Goal: Use online tool/utility: Utilize a website feature to perform a specific function

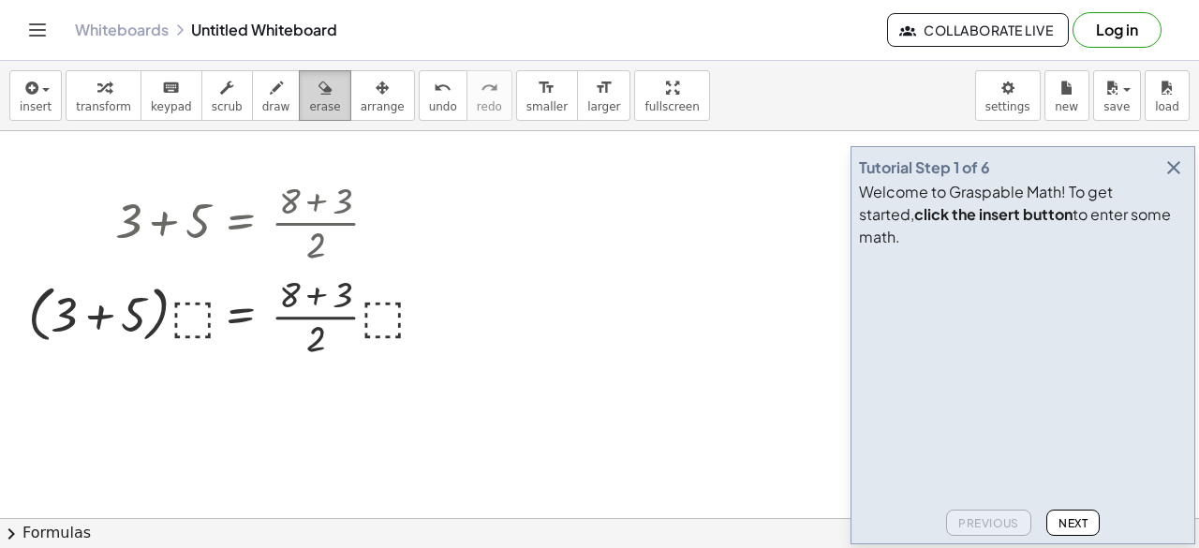
click at [318, 89] on icon "button" at bounding box center [324, 88] width 13 height 22
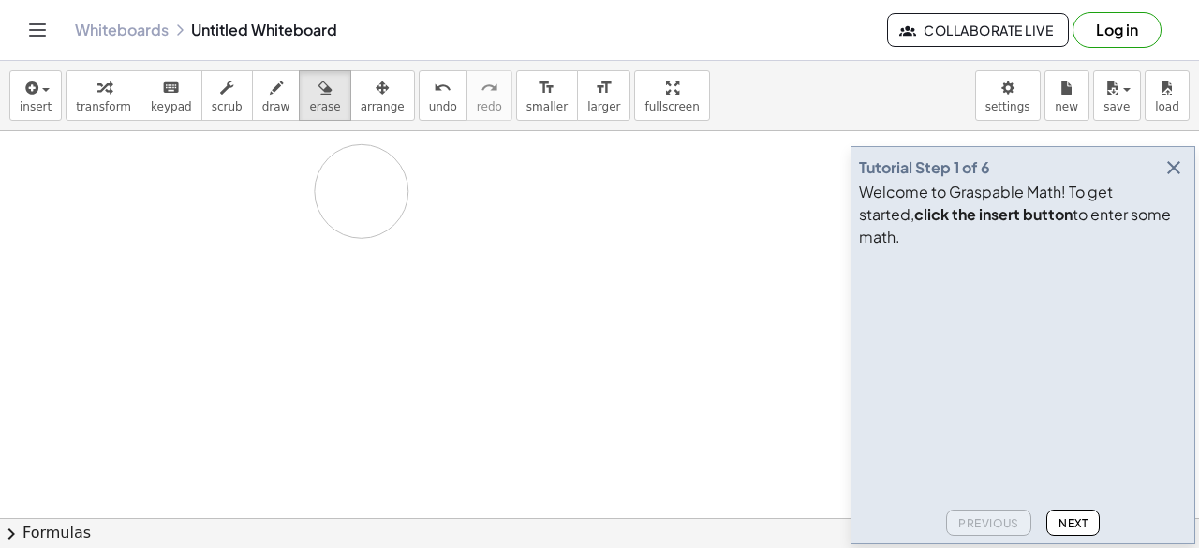
drag, startPoint x: 38, startPoint y: 196, endPoint x: 363, endPoint y: 192, distance: 324.9
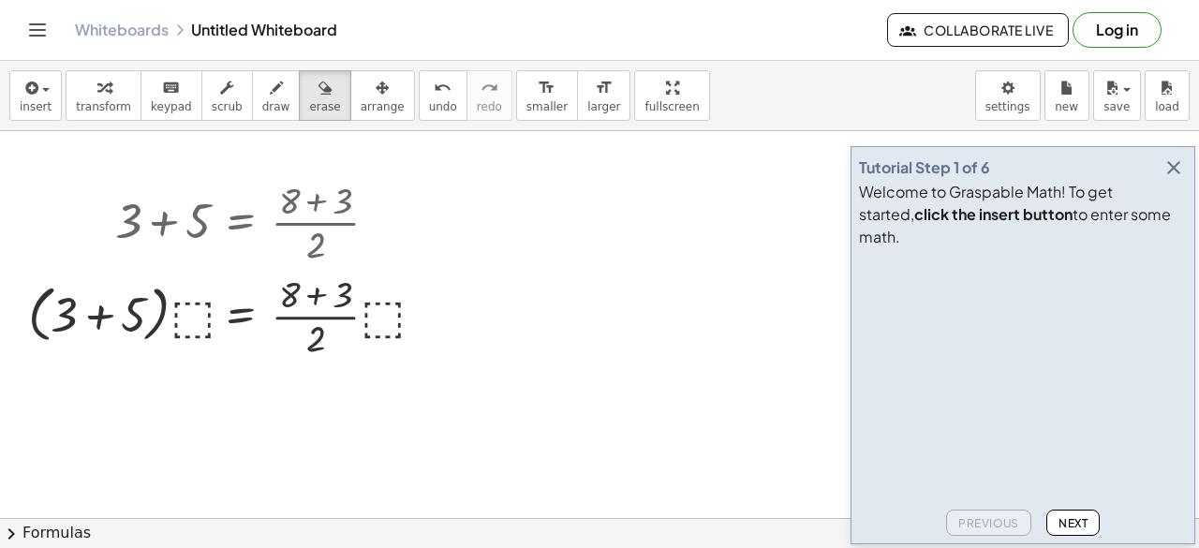
click at [43, 23] on icon "Toggle navigation" at bounding box center [37, 30] width 22 height 22
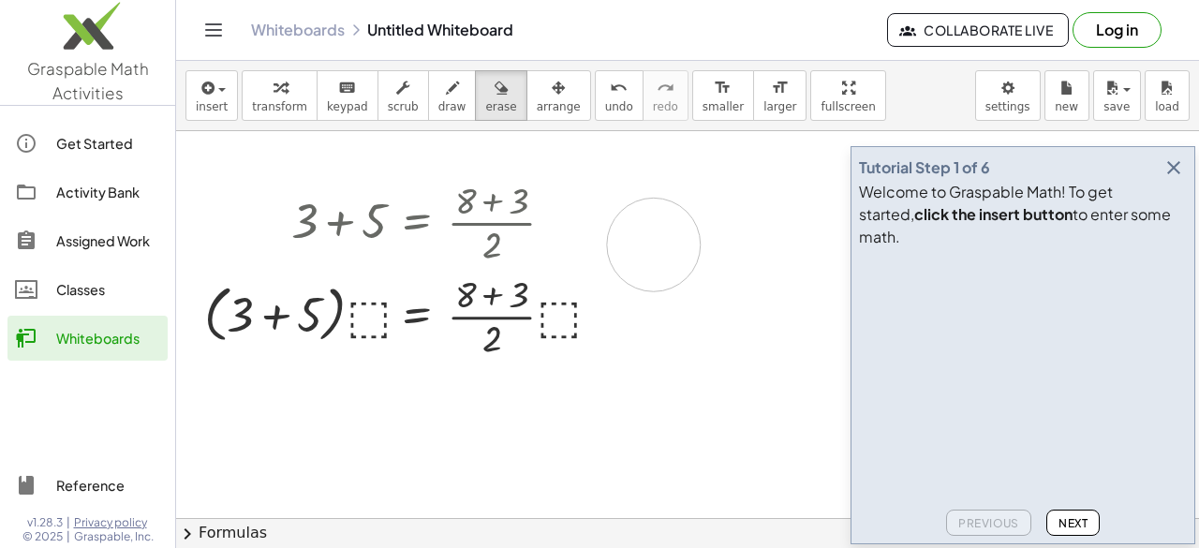
click at [285, 33] on link "Whiteboards" at bounding box center [298, 30] width 94 height 19
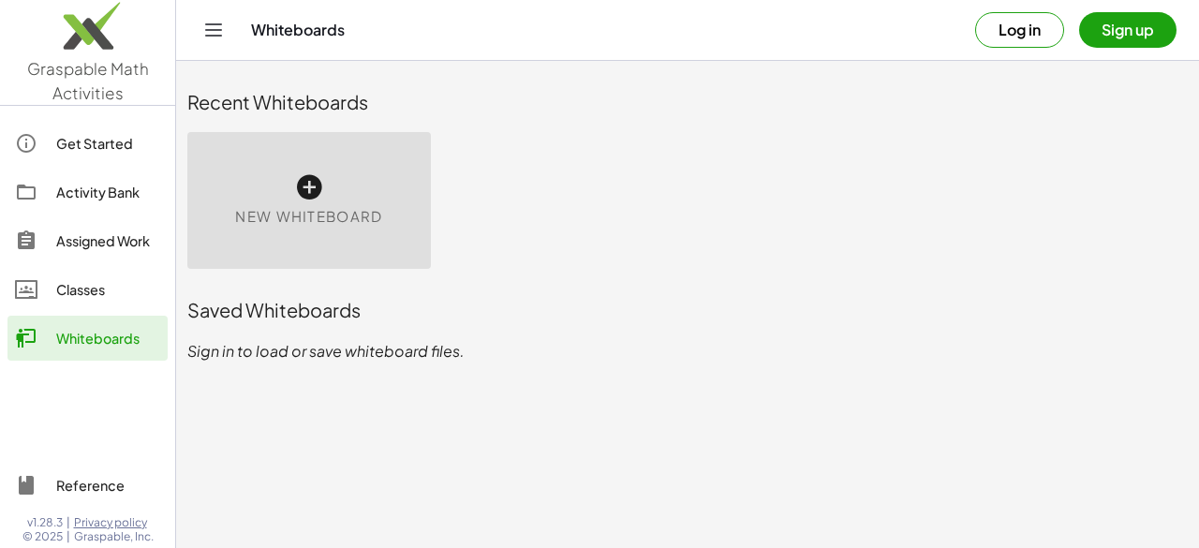
click at [318, 209] on span "New Whiteboard" at bounding box center [308, 217] width 147 height 22
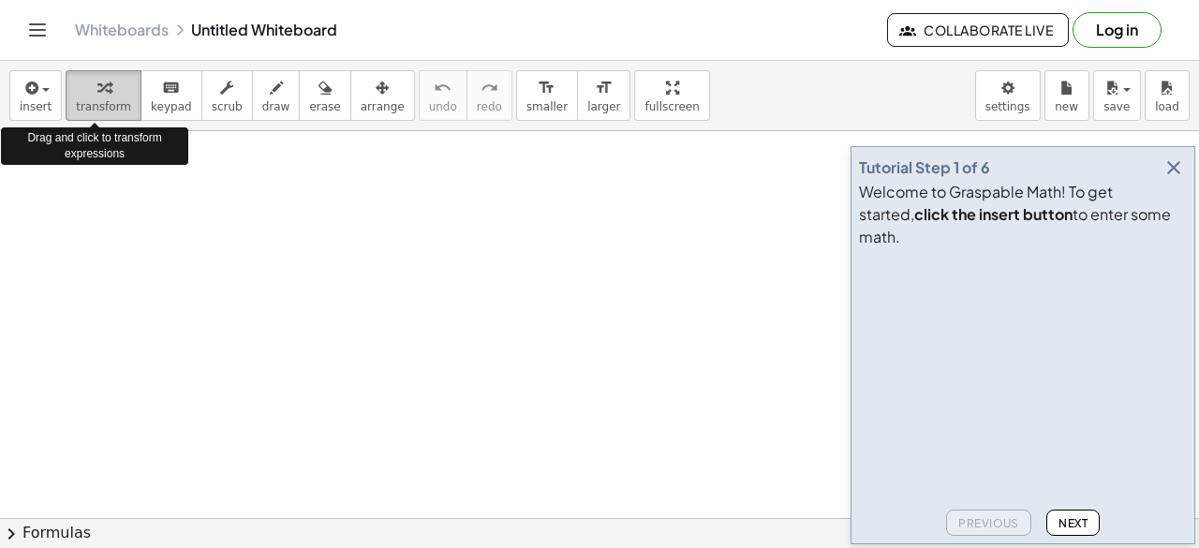
click at [99, 92] on icon "button" at bounding box center [103, 88] width 13 height 22
click at [106, 104] on span "transform" at bounding box center [103, 106] width 55 height 13
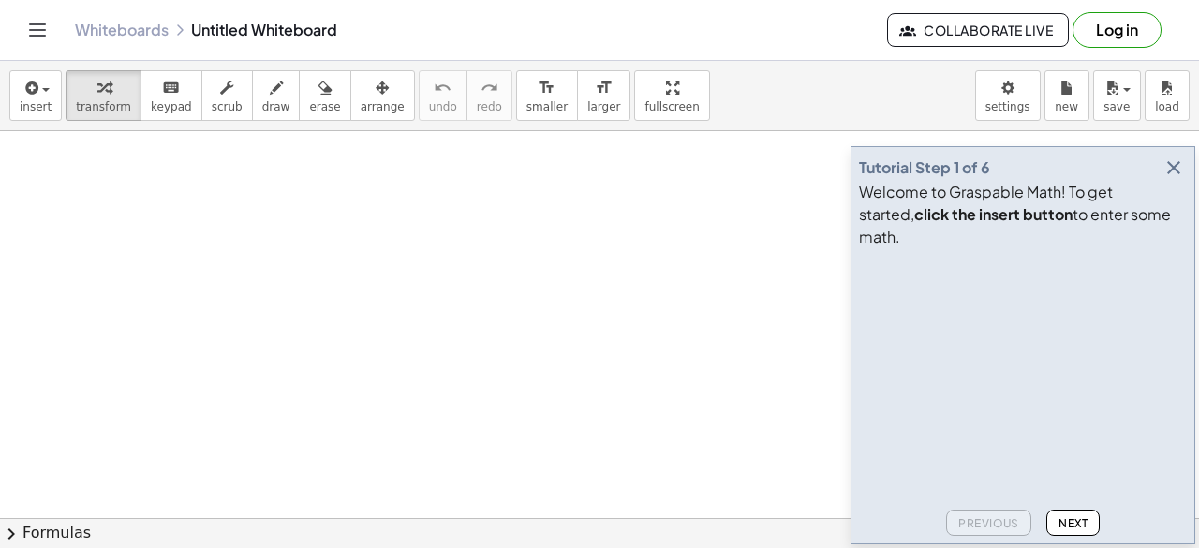
drag, startPoint x: 106, startPoint y: 104, endPoint x: 172, endPoint y: 214, distance: 128.9
click at [172, 214] on div "insert select one: Math Expression Function Text Youtube Video Graphing Geometr…" at bounding box center [599, 304] width 1199 height 487
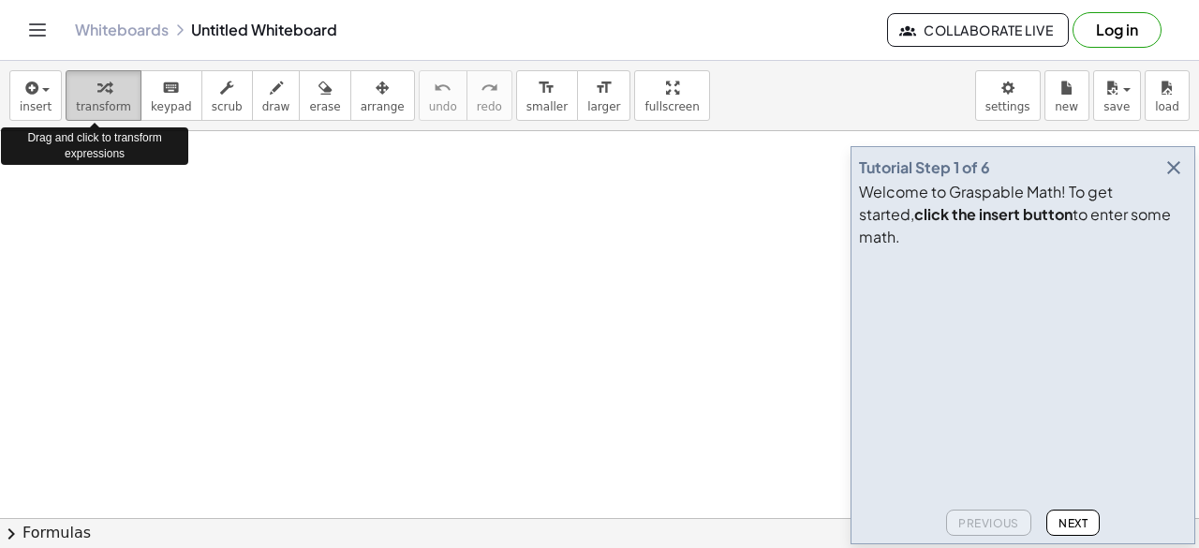
click at [97, 85] on icon "button" at bounding box center [103, 88] width 13 height 22
click at [97, 92] on icon "button" at bounding box center [103, 88] width 13 height 22
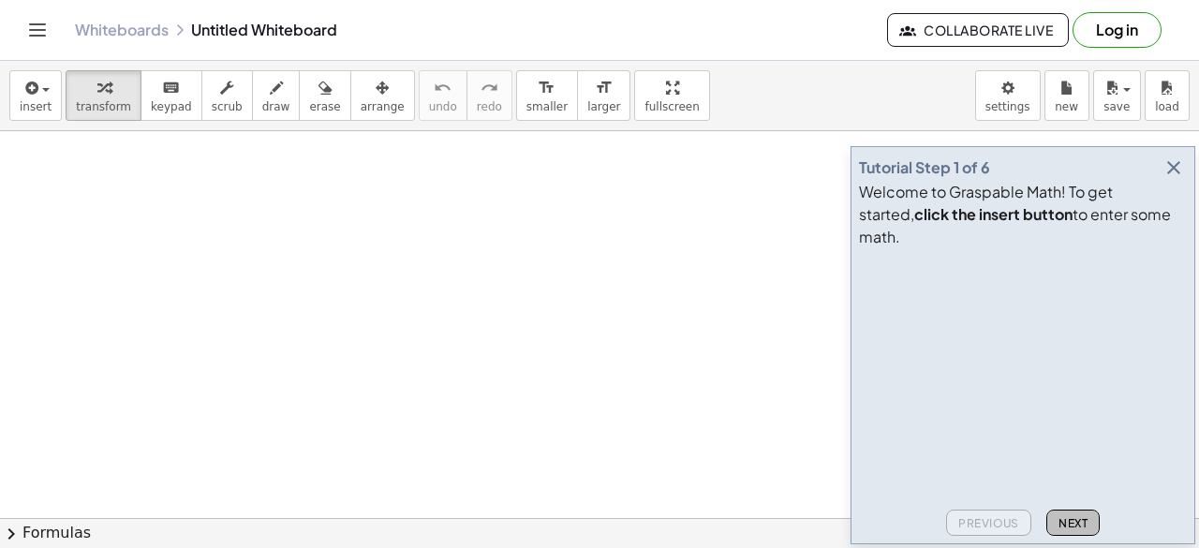
click at [1086, 523] on span "Next" at bounding box center [1072, 523] width 29 height 14
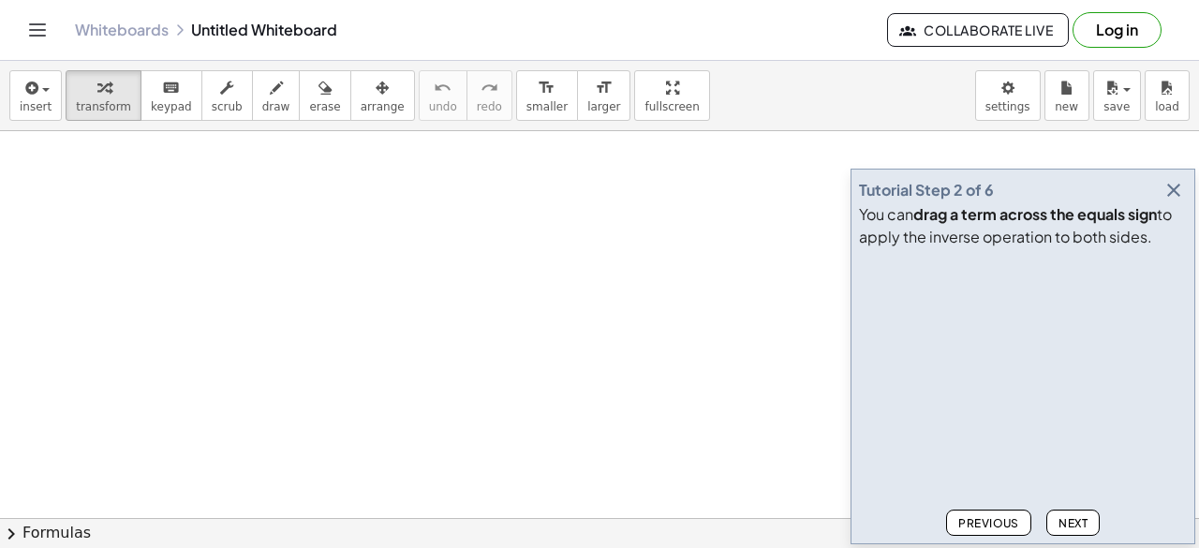
click at [1170, 194] on icon "button" at bounding box center [1173, 190] width 22 height 22
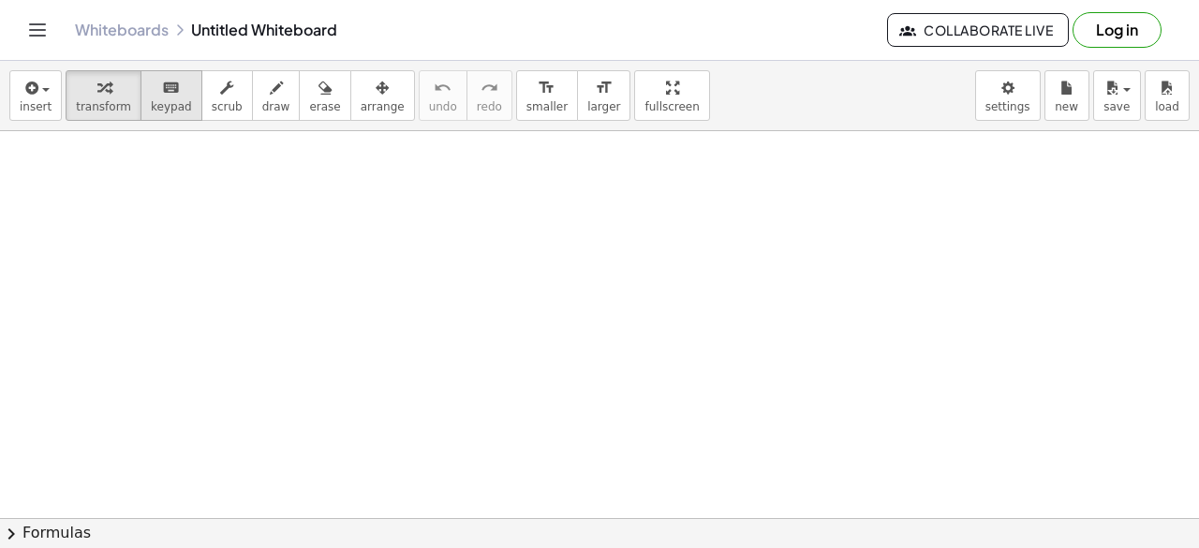
click at [162, 83] on icon "keyboard" at bounding box center [171, 88] width 18 height 22
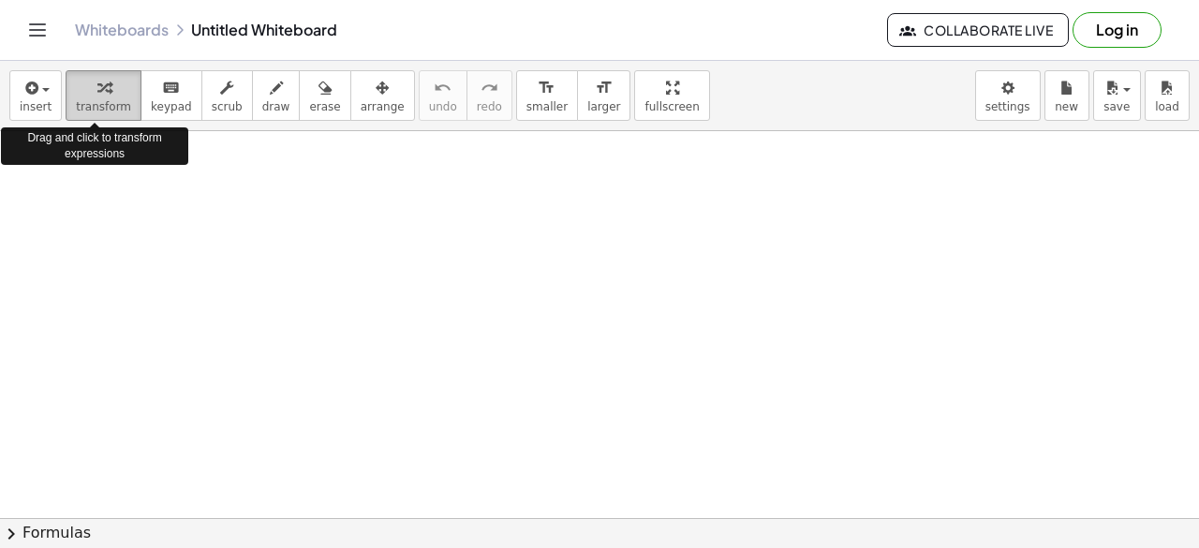
click at [96, 107] on span "transform" at bounding box center [103, 106] width 55 height 13
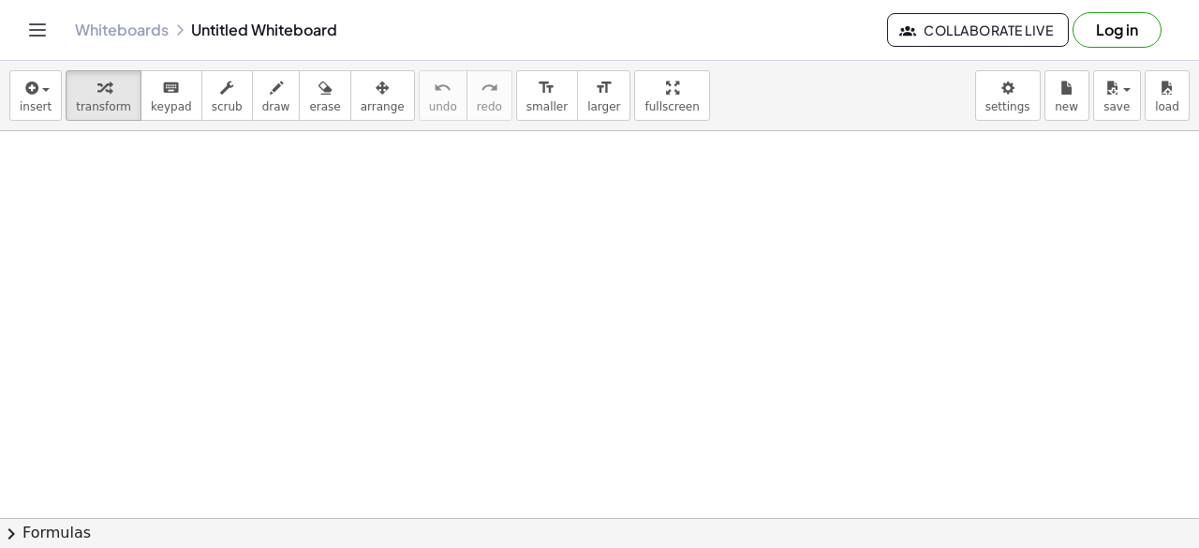
click at [255, 276] on div at bounding box center [599, 519] width 1199 height 776
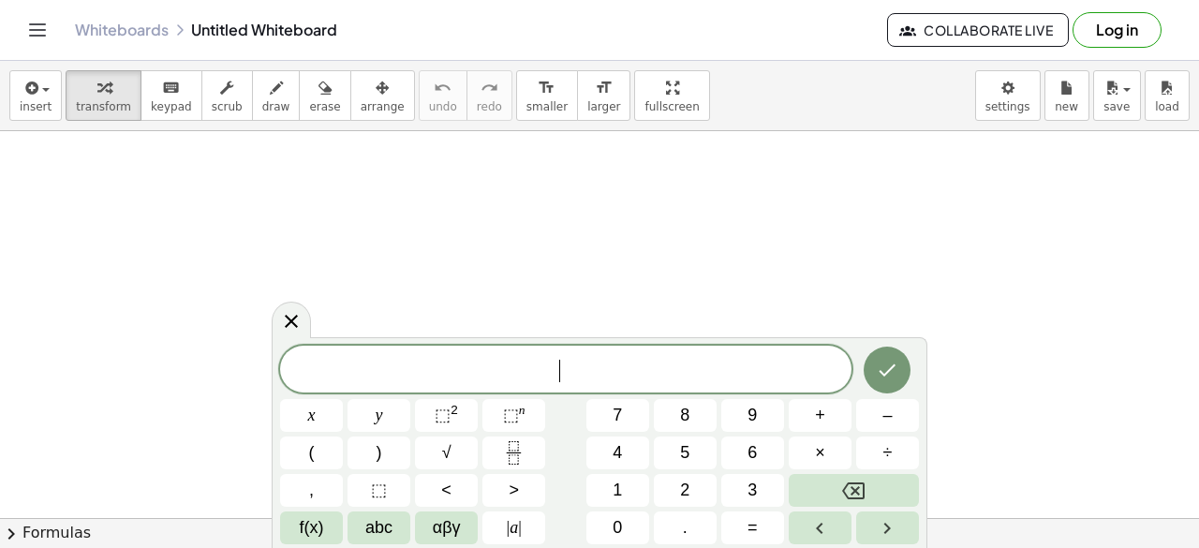
click at [255, 276] on div at bounding box center [599, 519] width 1199 height 776
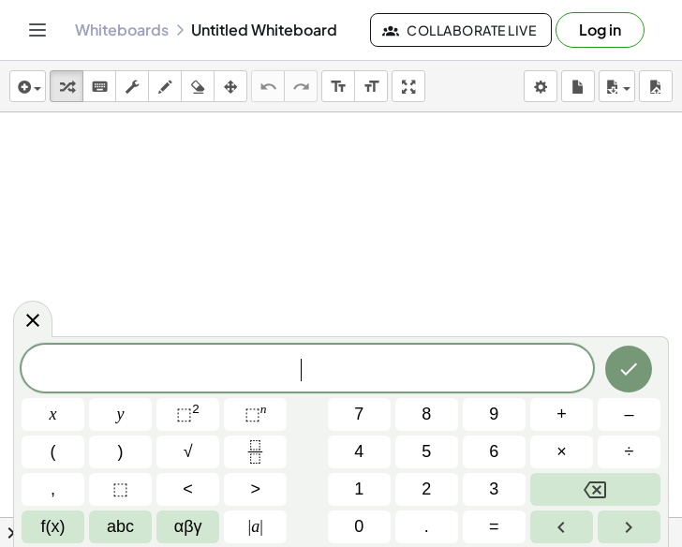
click at [108, 359] on span "​" at bounding box center [307, 370] width 571 height 26
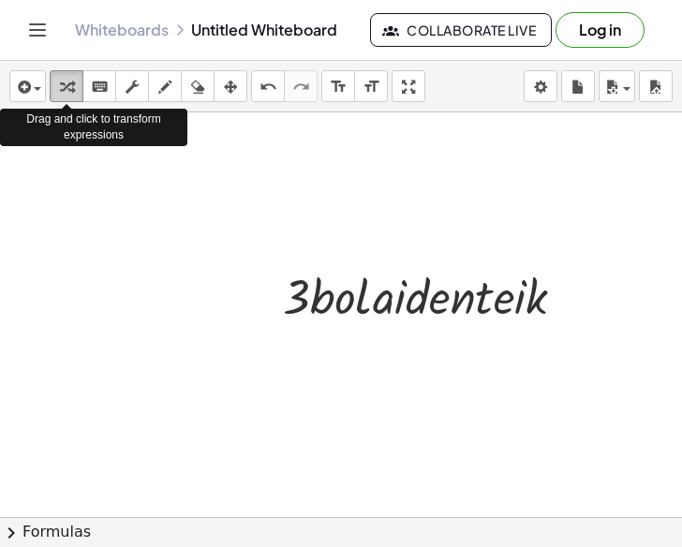
click at [74, 81] on div "button" at bounding box center [66, 86] width 24 height 22
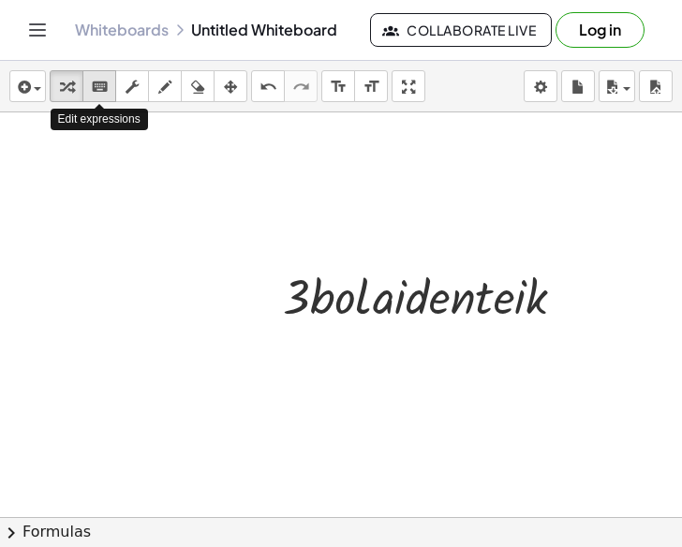
drag, startPoint x: 74, startPoint y: 81, endPoint x: 96, endPoint y: 82, distance: 22.5
click at [96, 82] on div "transform keyboard keypad scrub draw erase arrange" at bounding box center [149, 86] width 198 height 32
click at [96, 82] on icon "keyboard" at bounding box center [100, 87] width 18 height 22
click at [558, 318] on div at bounding box center [431, 295] width 316 height 64
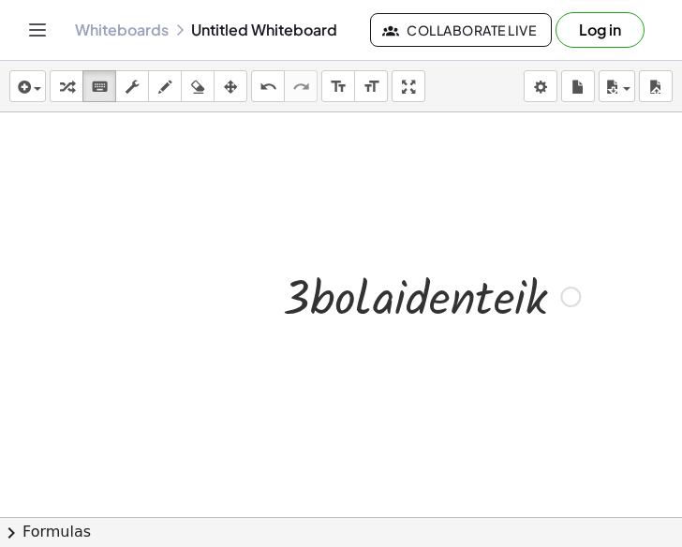
click at [558, 318] on div at bounding box center [431, 295] width 316 height 64
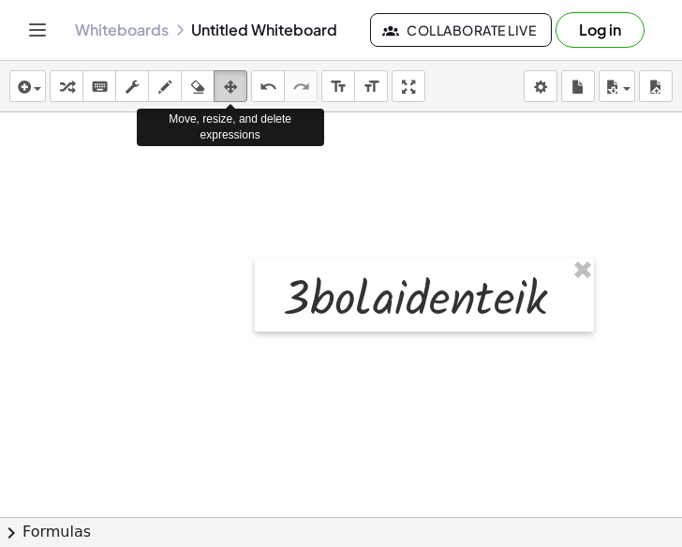
click at [241, 85] on div "button" at bounding box center [230, 86] width 24 height 22
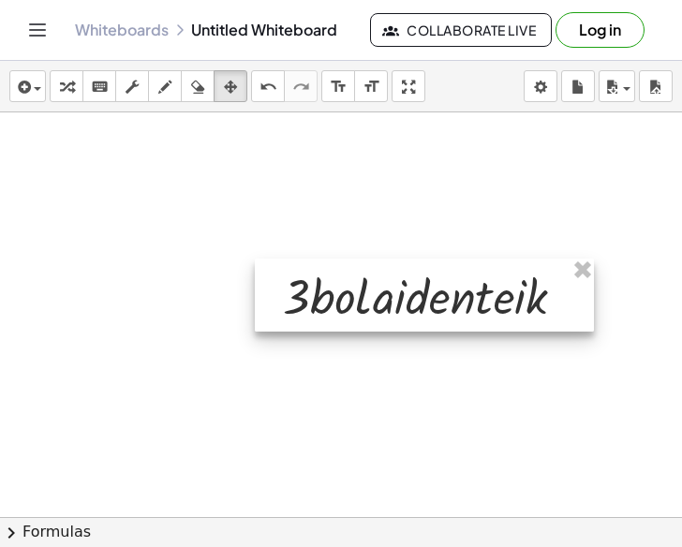
drag, startPoint x: 241, startPoint y: 85, endPoint x: 326, endPoint y: 317, distance: 247.4
click at [326, 317] on div "insert select one: Math Expression Function Text Youtube Video Graphing Geometr…" at bounding box center [341, 304] width 682 height 486
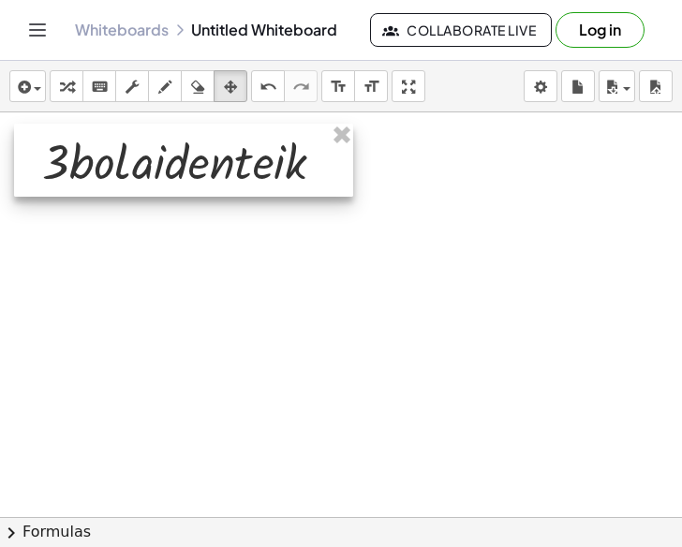
drag, startPoint x: 326, startPoint y: 317, endPoint x: 88, endPoint y: 182, distance: 273.9
click at [88, 182] on div at bounding box center [183, 160] width 339 height 73
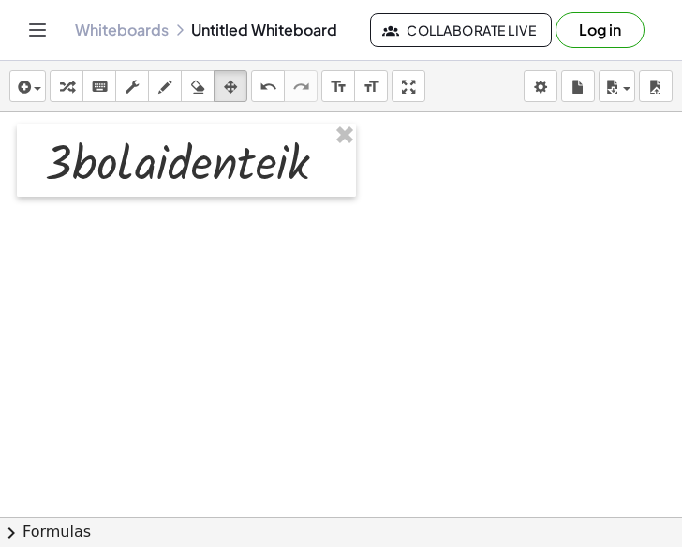
click at [247, 291] on div at bounding box center [341, 517] width 682 height 810
click at [277, 241] on div at bounding box center [341, 517] width 682 height 810
drag, startPoint x: 277, startPoint y: 241, endPoint x: 92, endPoint y: 76, distance: 248.1
click at [92, 76] on div "insert select one: Math Expression Function Text Youtube Video Graphing Geometr…" at bounding box center [341, 304] width 682 height 486
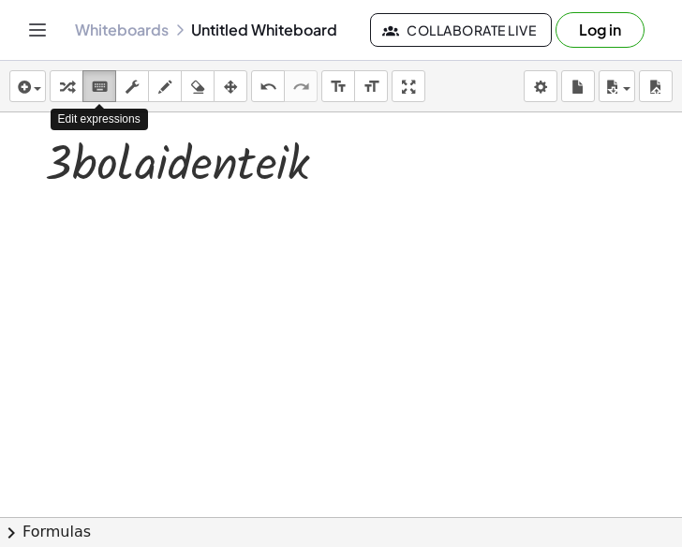
click at [92, 76] on icon "keyboard" at bounding box center [100, 87] width 18 height 22
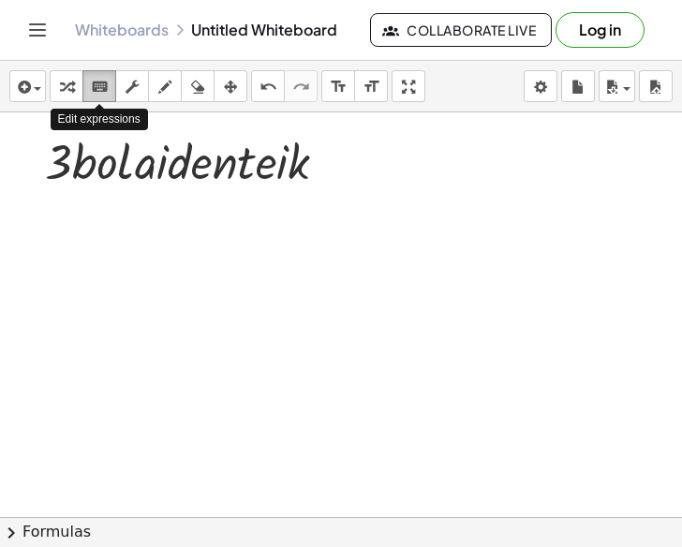
click at [92, 76] on icon "keyboard" at bounding box center [100, 87] width 18 height 22
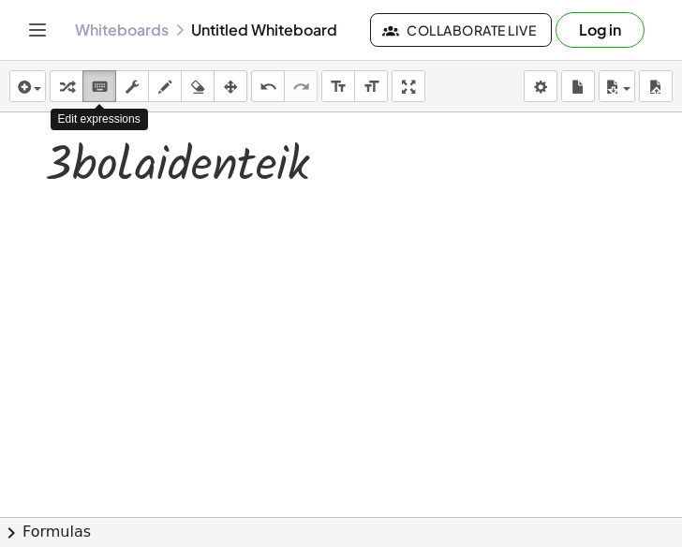
click at [92, 76] on icon "keyboard" at bounding box center [100, 87] width 18 height 22
drag, startPoint x: 92, startPoint y: 76, endPoint x: 100, endPoint y: 93, distance: 18.8
click at [100, 93] on icon "keyboard" at bounding box center [100, 87] width 18 height 22
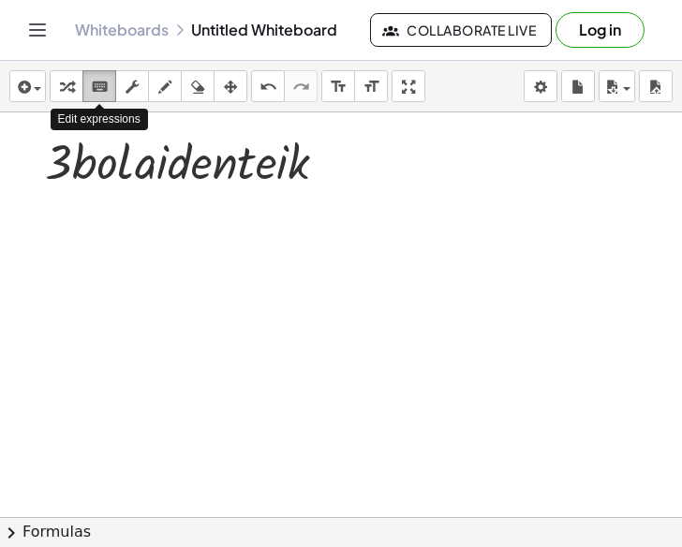
click at [99, 93] on icon "keyboard" at bounding box center [100, 87] width 18 height 22
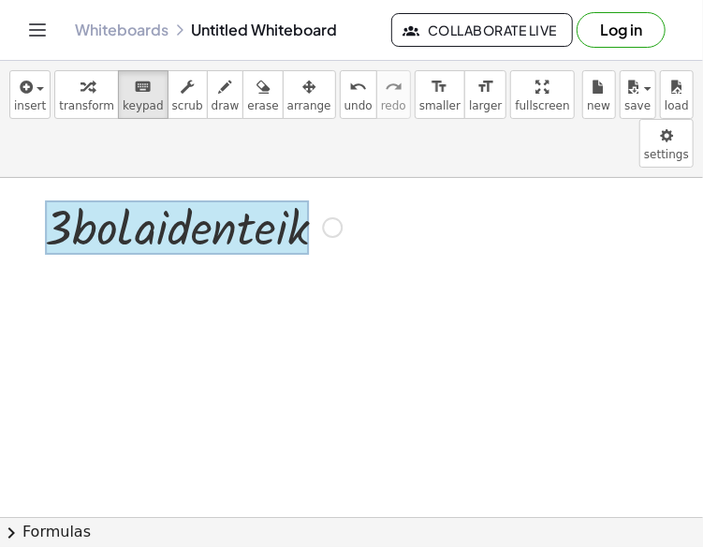
click at [92, 200] on div at bounding box center [177, 227] width 264 height 54
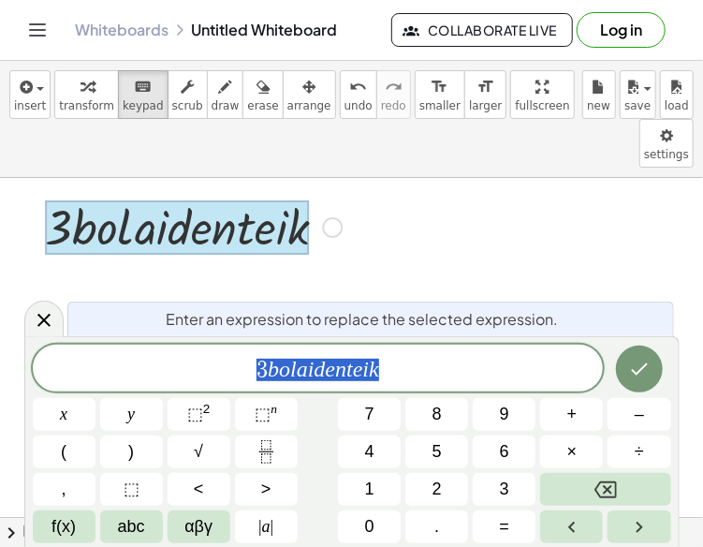
drag, startPoint x: 405, startPoint y: 366, endPoint x: 200, endPoint y: 371, distance: 204.2
click at [200, 371] on span "3 b o l a i d e n t e i k" at bounding box center [318, 370] width 571 height 26
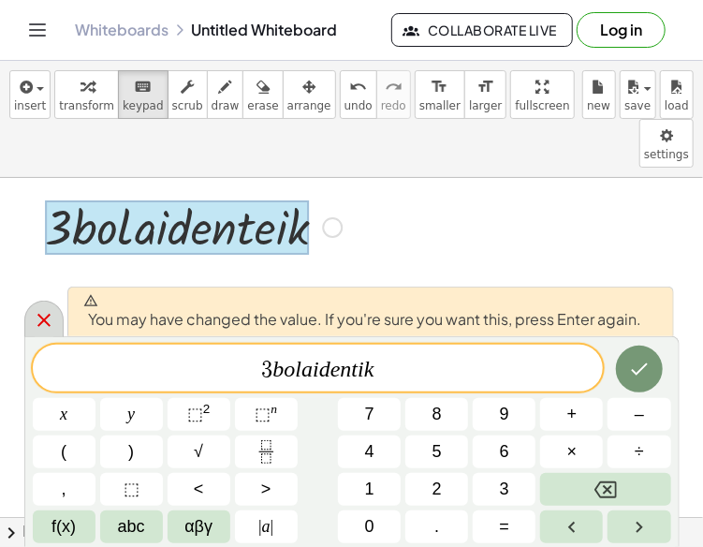
click at [49, 322] on icon at bounding box center [44, 320] width 22 height 22
